Goal: Information Seeking & Learning: Learn about a topic

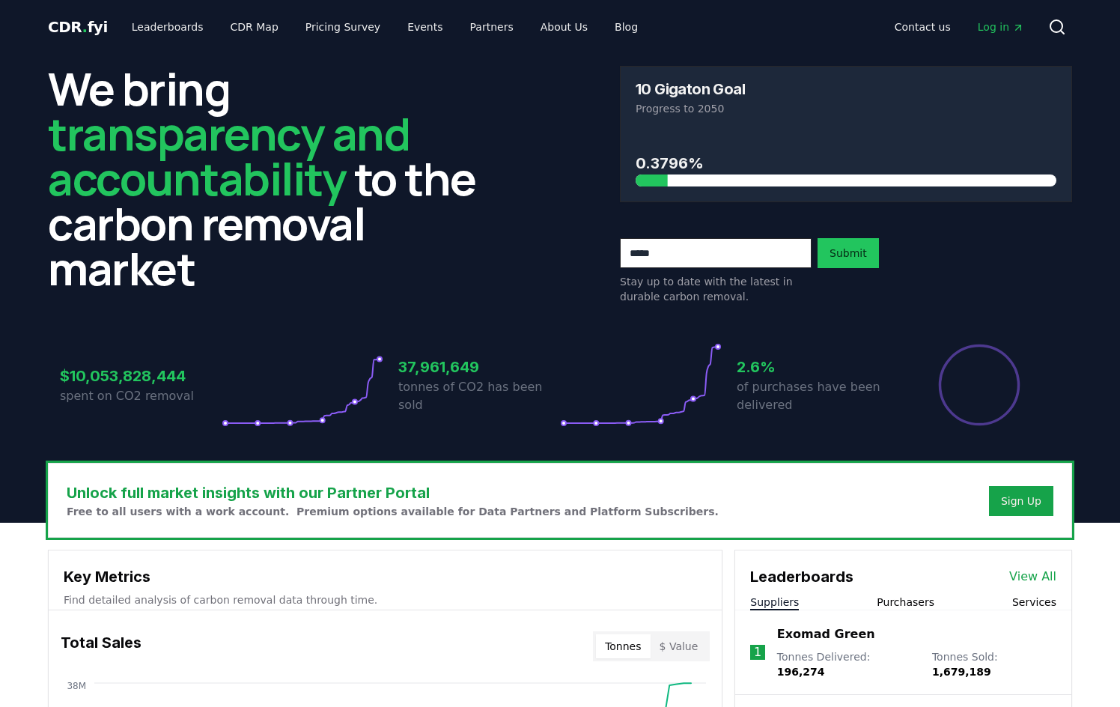
click at [41, 356] on div "We bring transparency and accountability to the carbon removal market 10 Gigato…" at bounding box center [560, 258] width 1048 height 409
click at [156, 20] on link "Leaderboards" at bounding box center [168, 26] width 96 height 27
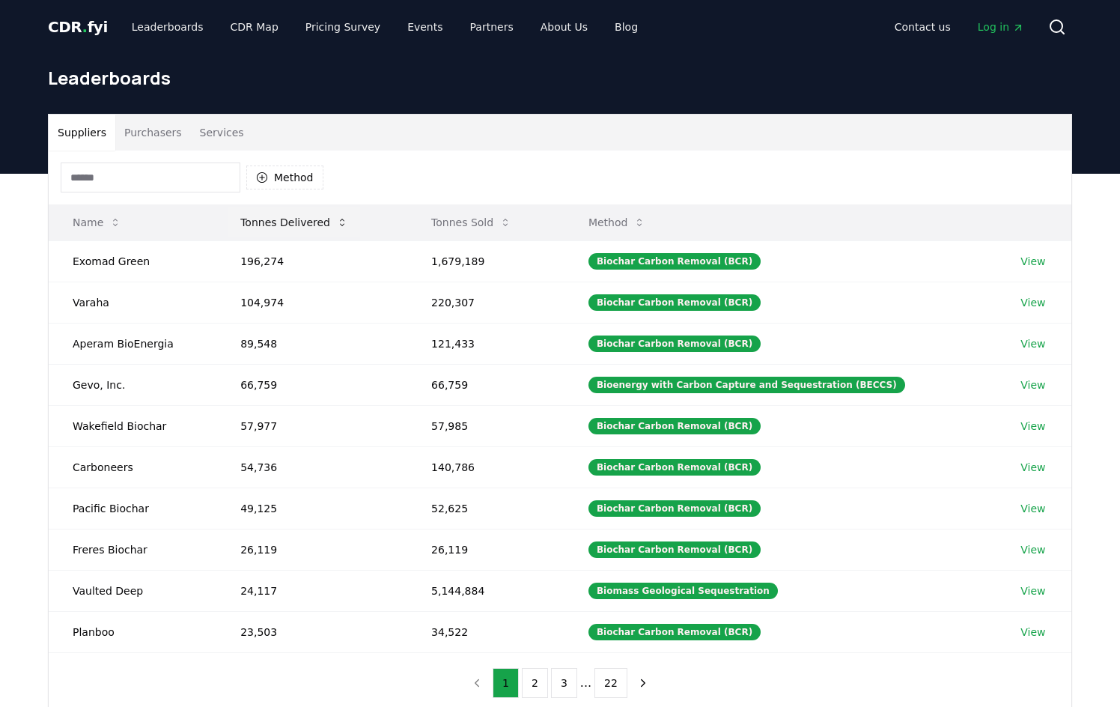
click at [279, 210] on button "Tonnes Delivered" at bounding box center [294, 222] width 132 height 30
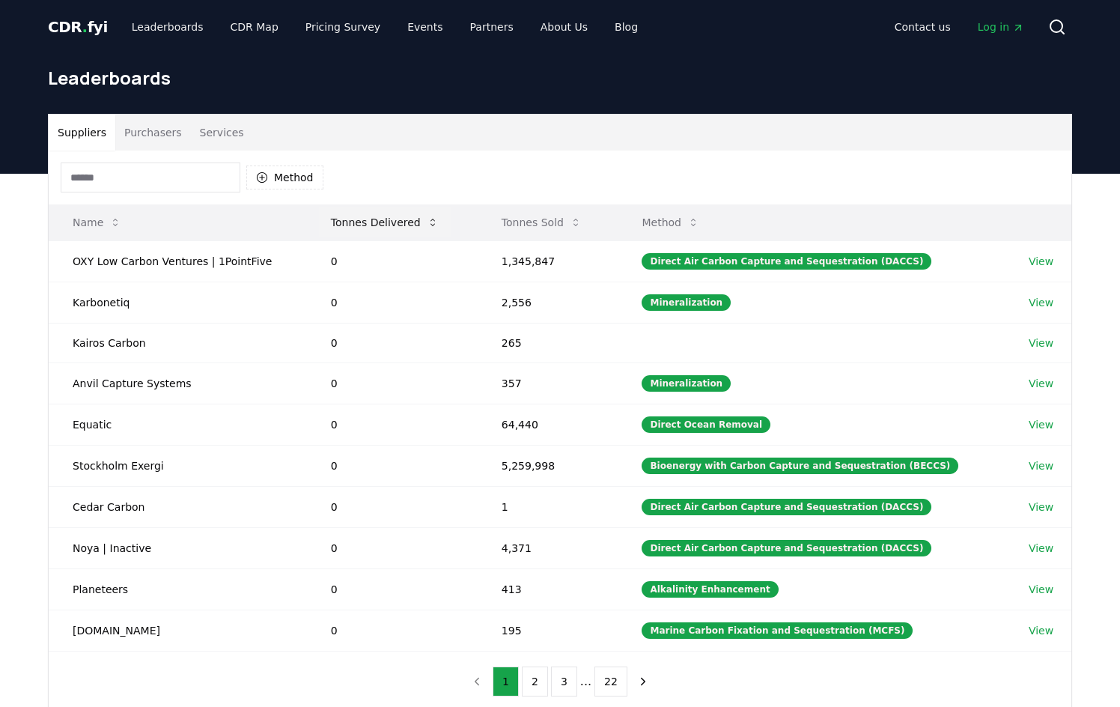
click at [356, 227] on button "Tonnes Delivered" at bounding box center [385, 222] width 132 height 30
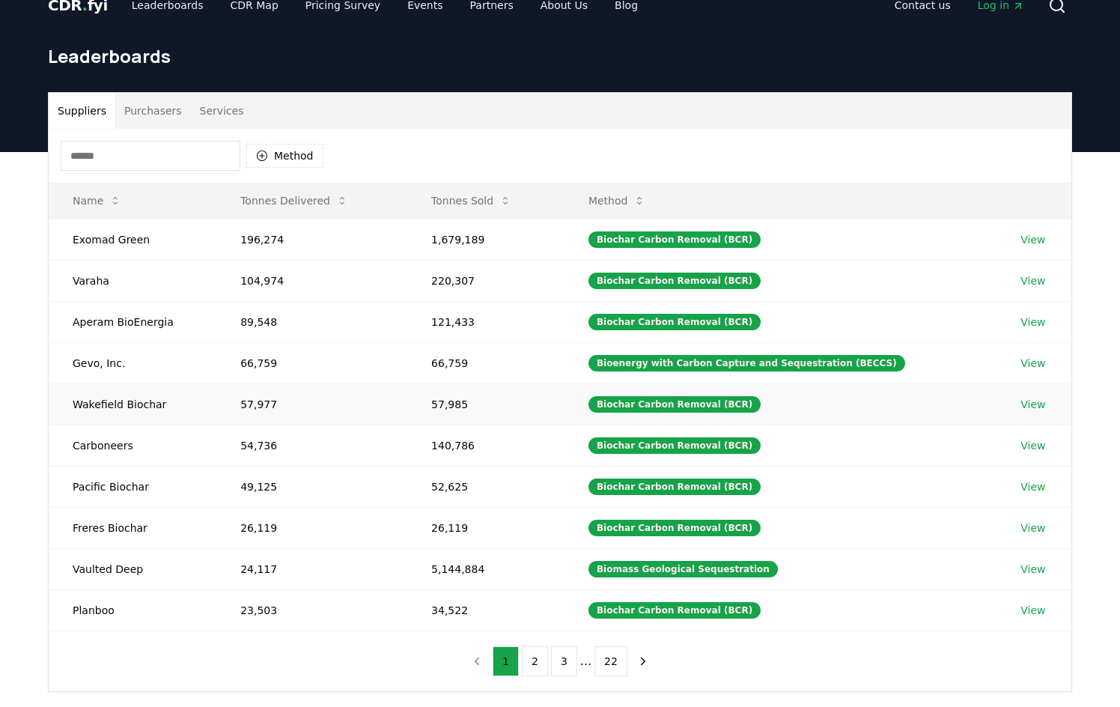
scroll to position [25, 0]
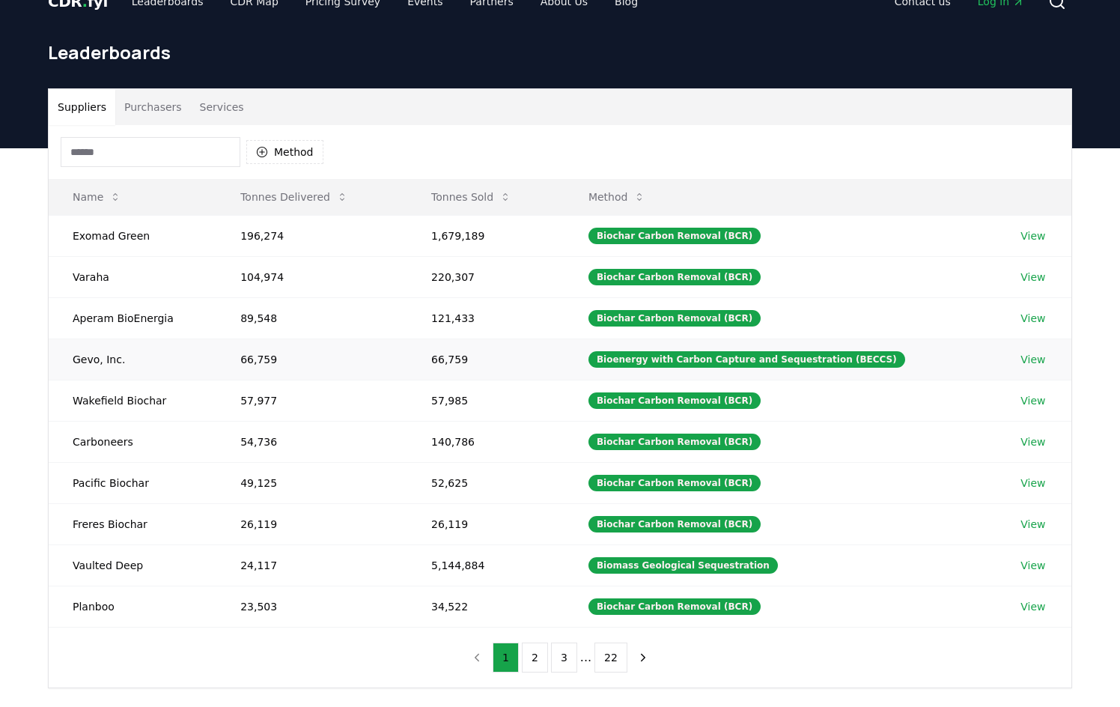
click at [94, 361] on td "Gevo, Inc." at bounding box center [133, 358] width 168 height 41
click at [911, 357] on link "View" at bounding box center [1033, 359] width 25 height 15
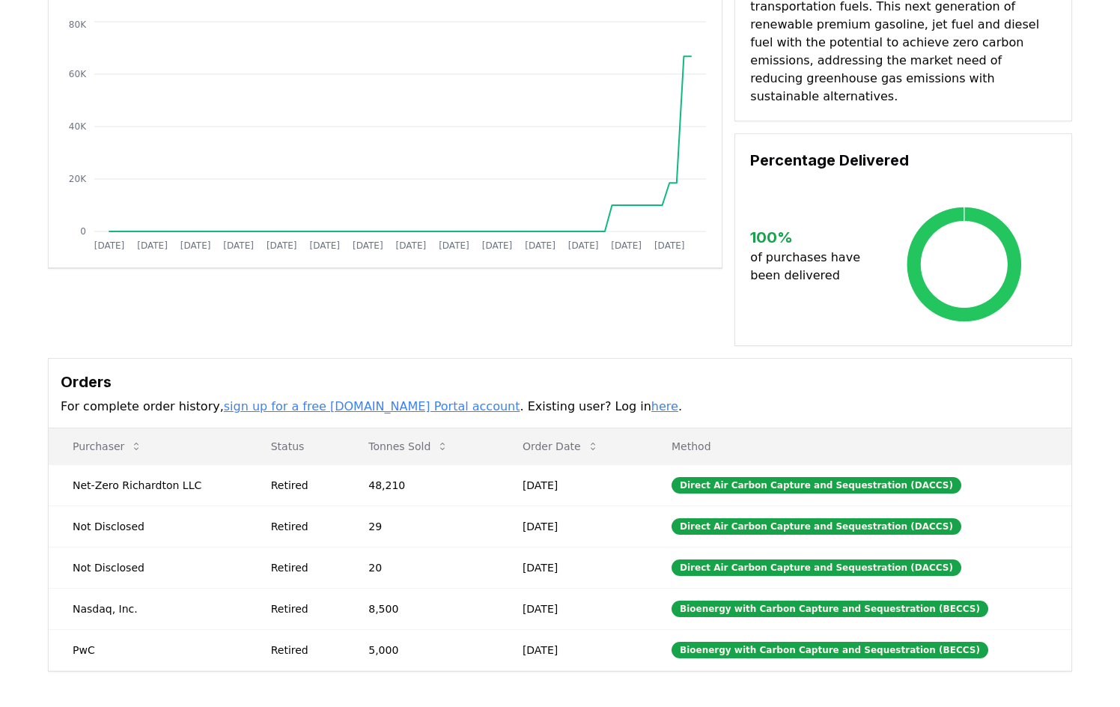
scroll to position [168, 0]
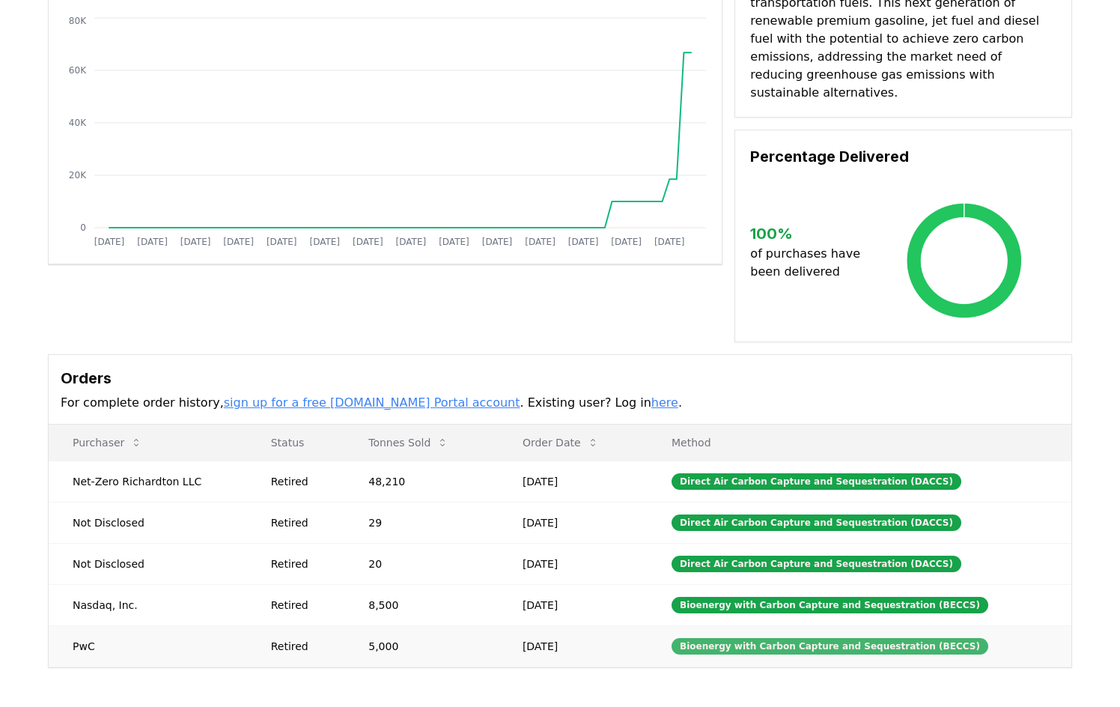
click at [794, 638] on div "Bioenergy with Carbon Capture and Sequestration (BECCS)" at bounding box center [830, 646] width 317 height 16
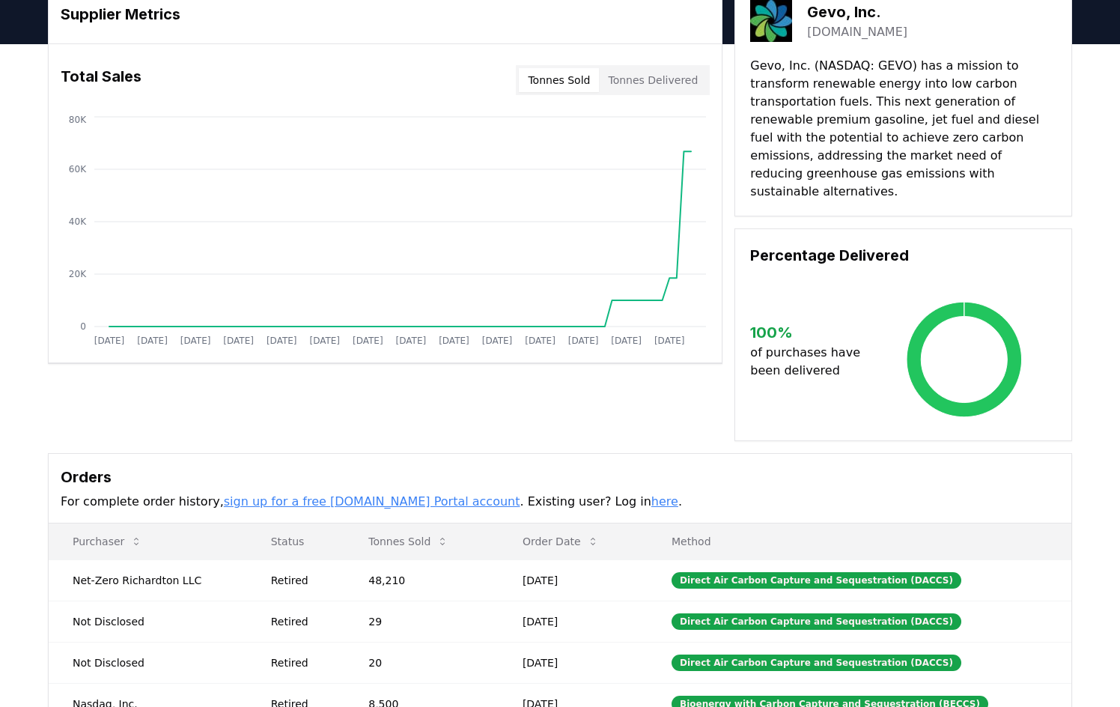
scroll to position [0, 0]
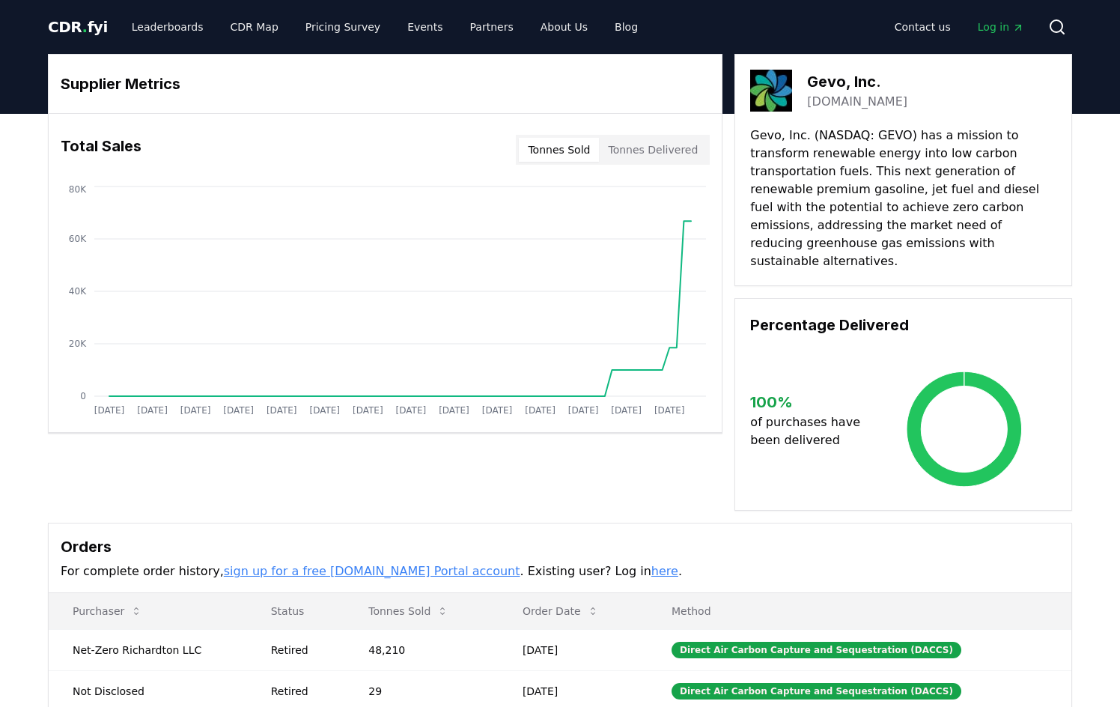
click at [646, 160] on button "Tonnes Delivered" at bounding box center [653, 150] width 108 height 24
click at [556, 157] on button "Tonnes Sold" at bounding box center [559, 150] width 80 height 24
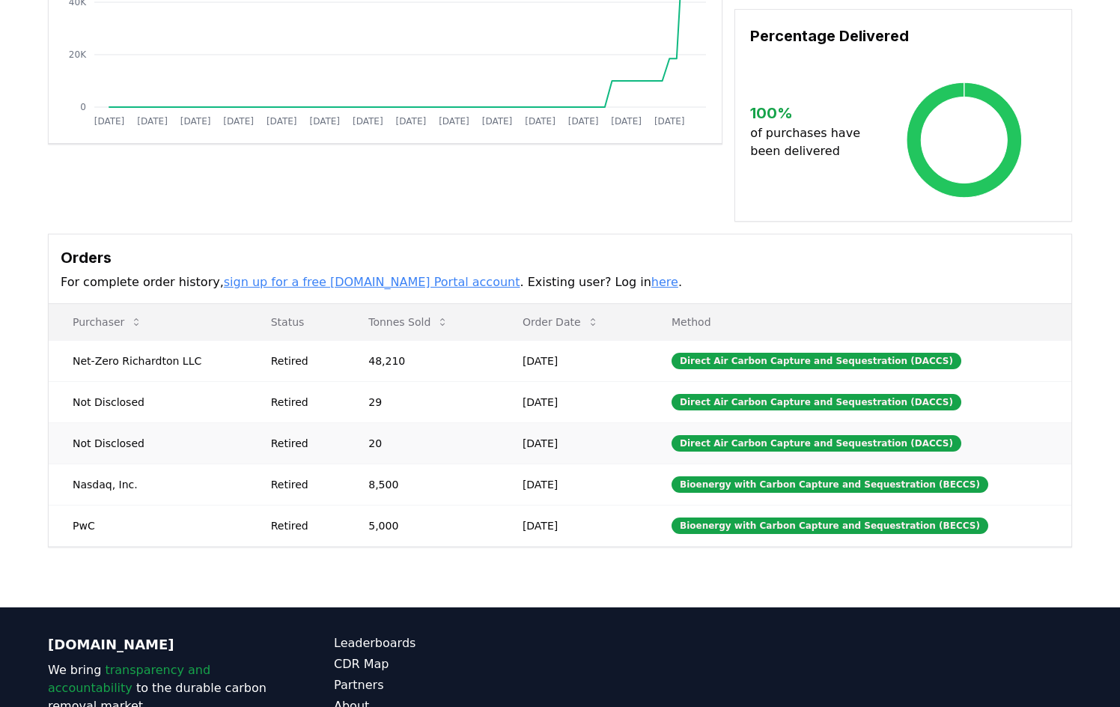
scroll to position [278, 0]
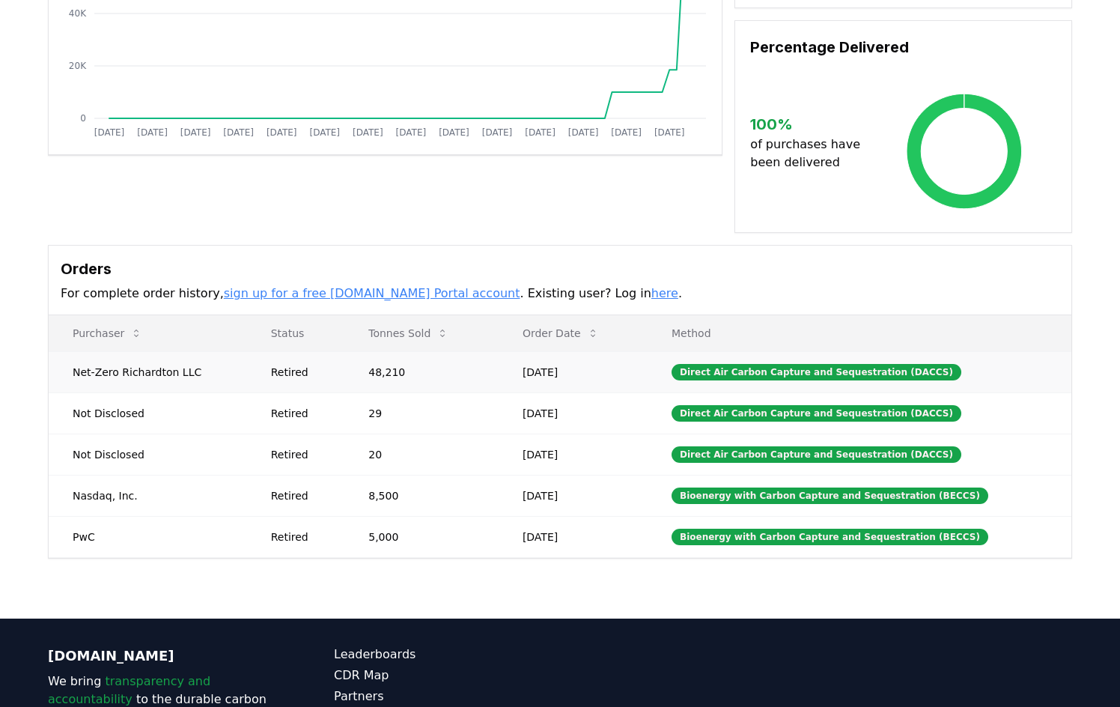
click at [150, 357] on td "Net-Zero Richardton LLC" at bounding box center [148, 371] width 198 height 41
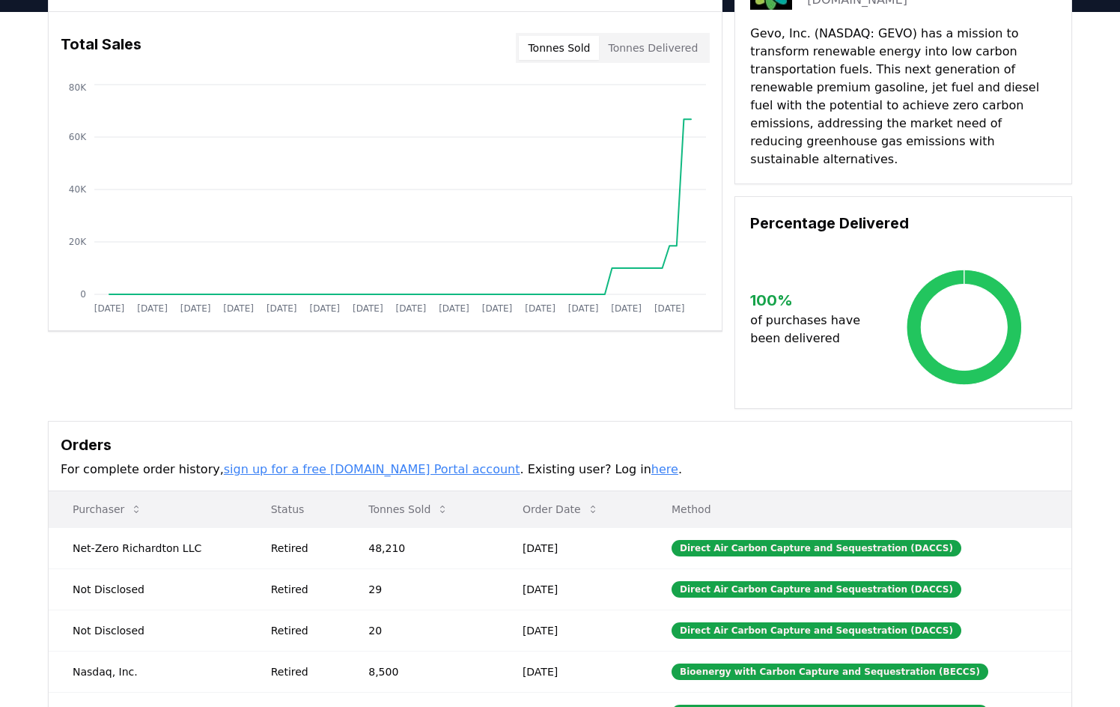
scroll to position [0, 0]
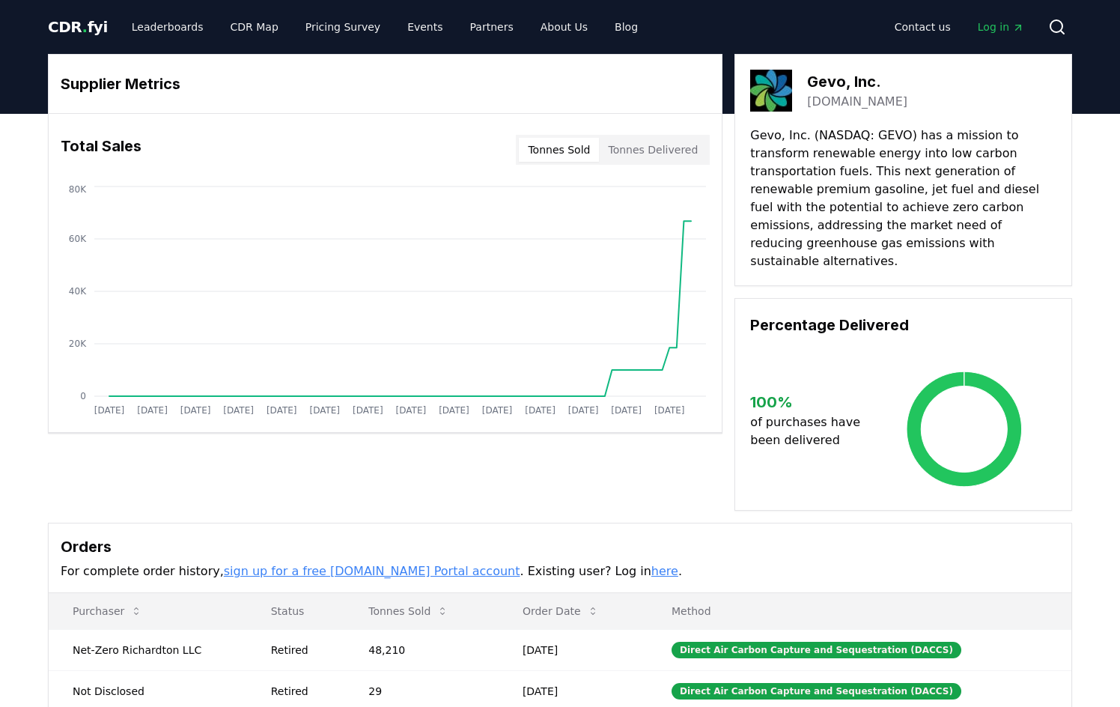
click at [665, 148] on button "Tonnes Delivered" at bounding box center [653, 150] width 108 height 24
click at [573, 148] on button "Tonnes Sold" at bounding box center [559, 150] width 80 height 24
drag, startPoint x: 198, startPoint y: 637, endPoint x: 48, endPoint y: 636, distance: 149.8
click at [49, 636] on td "Net-Zero Richardton LLC" at bounding box center [148, 649] width 198 height 41
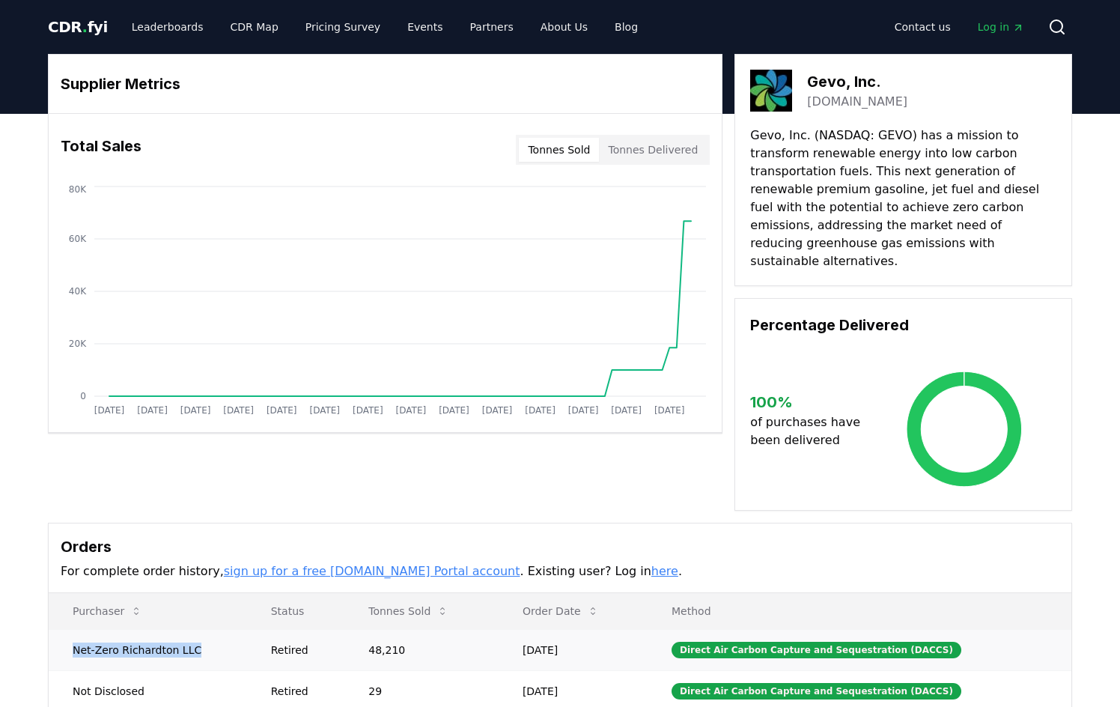
drag, startPoint x: 70, startPoint y: 631, endPoint x: 199, endPoint y: 633, distance: 128.8
click at [199, 633] on td "Net-Zero Richardton LLC" at bounding box center [148, 649] width 198 height 41
